Goal: Task Accomplishment & Management: Use online tool/utility

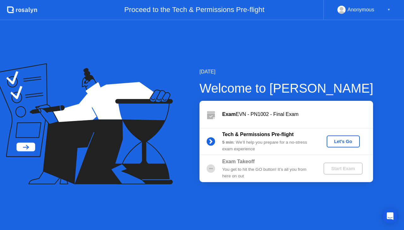
click at [345, 140] on div "Let's Go" at bounding box center [343, 141] width 28 height 5
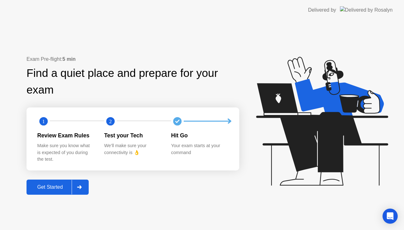
click at [76, 185] on div at bounding box center [79, 187] width 15 height 15
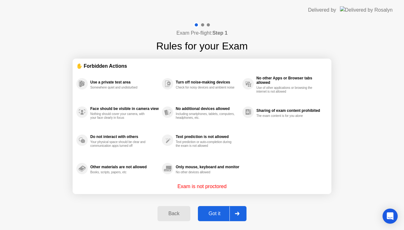
click at [213, 211] on div "Got it" at bounding box center [215, 214] width 30 height 6
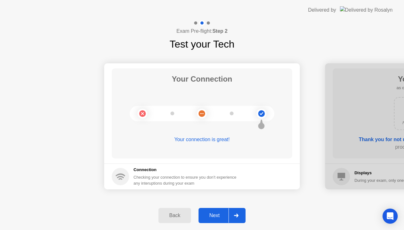
click at [230, 216] on div at bounding box center [235, 216] width 15 height 15
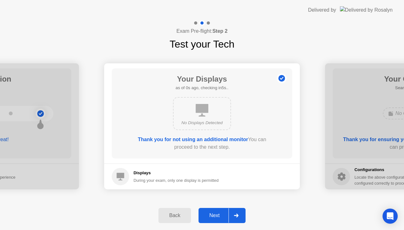
click at [230, 216] on div at bounding box center [235, 216] width 15 height 15
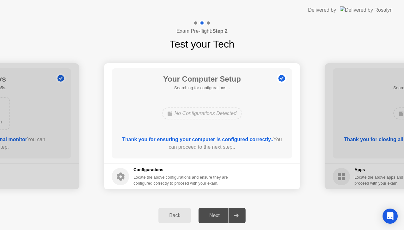
click at [230, 216] on div at bounding box center [235, 216] width 15 height 15
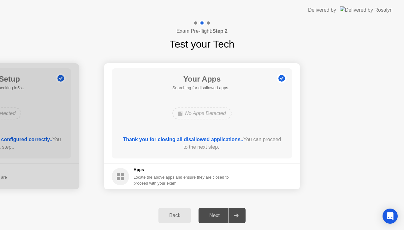
click at [230, 216] on div at bounding box center [235, 216] width 15 height 15
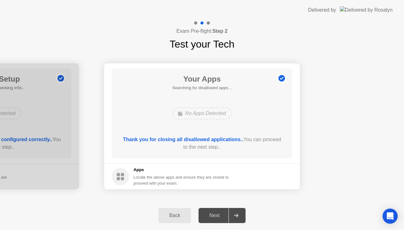
click at [230, 216] on div at bounding box center [235, 216] width 15 height 15
click at [215, 214] on div "Next" at bounding box center [214, 216] width 28 height 6
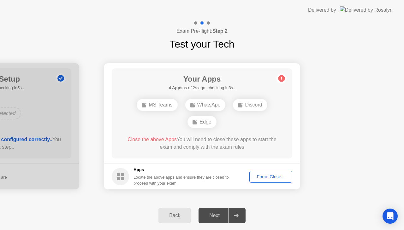
click at [263, 179] on div "Force Close..." at bounding box center [270, 176] width 38 height 5
click at [259, 183] on footer "Apps Locate the above apps and ensure they are closed to proceed with your exam…" at bounding box center [202, 177] width 196 height 26
click at [262, 174] on div "Force Close..." at bounding box center [270, 176] width 38 height 5
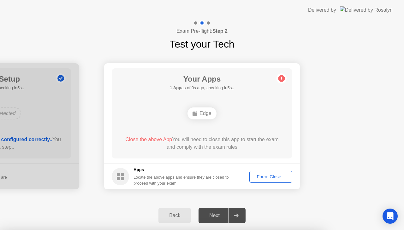
drag, startPoint x: 224, startPoint y: 165, endPoint x: 222, endPoint y: 139, distance: 26.3
click at [257, 172] on button "Force Close..." at bounding box center [270, 177] width 43 height 12
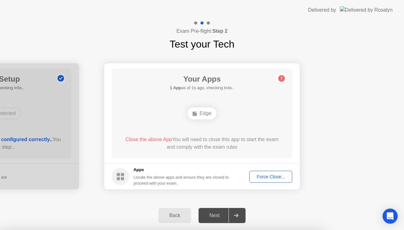
click at [262, 230] on div at bounding box center [202, 230] width 404 height 0
click at [290, 168] on footer "Apps Locate the above apps and ensure they are closed to proceed with your exam…" at bounding box center [202, 177] width 196 height 26
click at [268, 174] on div "Force Close..." at bounding box center [270, 176] width 38 height 5
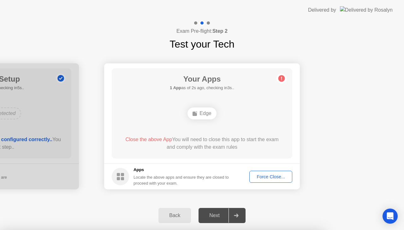
click at [204, 111] on div "Edge" at bounding box center [201, 114] width 29 height 12
click at [273, 181] on button "Force Close..." at bounding box center [270, 177] width 43 height 12
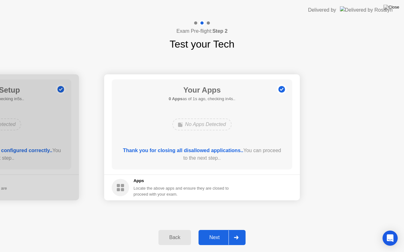
click at [222, 230] on button "Next" at bounding box center [221, 237] width 47 height 15
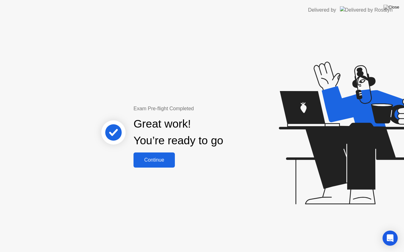
click at [165, 153] on button "Continue" at bounding box center [153, 160] width 41 height 15
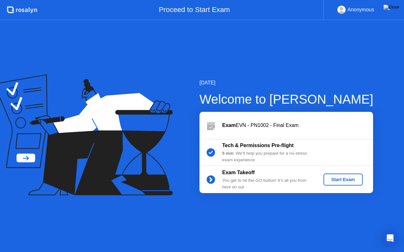
click at [338, 182] on div "Start Exam" at bounding box center [343, 179] width 34 height 5
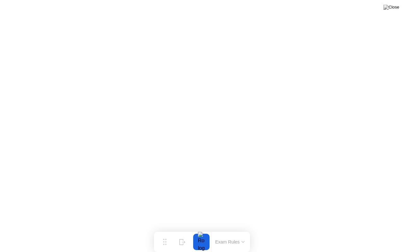
click at [394, 11] on button at bounding box center [391, 7] width 19 height 8
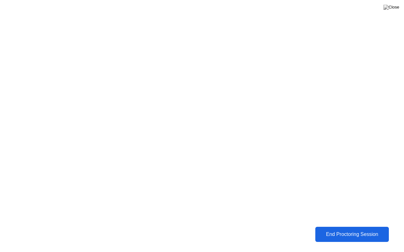
click at [398, 3] on button at bounding box center [391, 7] width 19 height 8
